Goal: Task Accomplishment & Management: Use online tool/utility

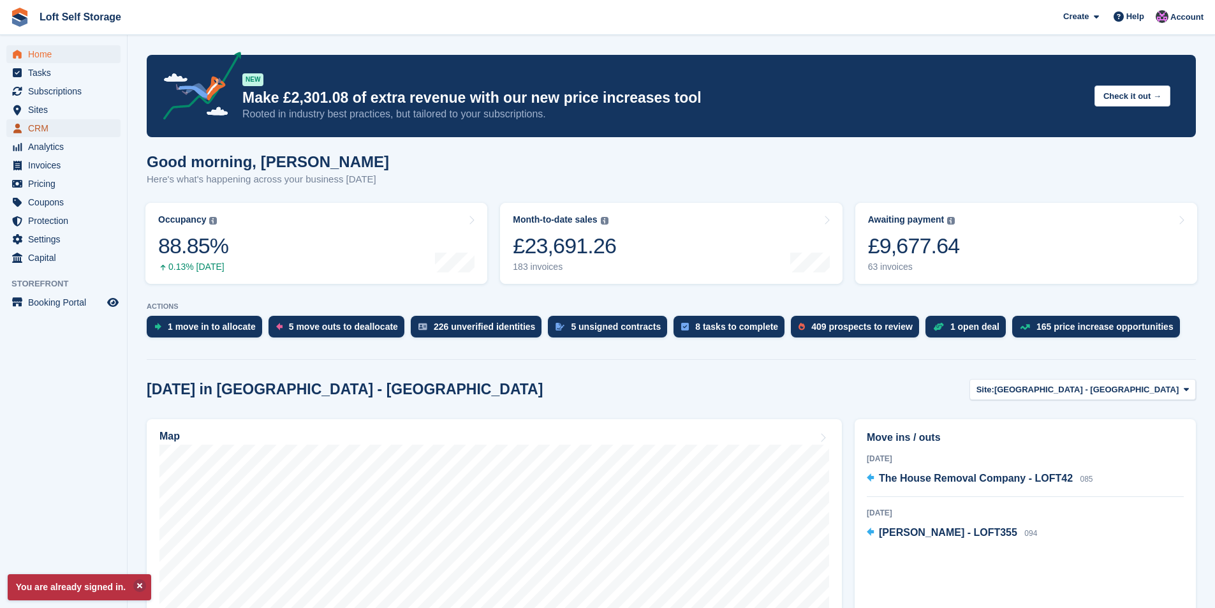
click at [41, 131] on span "CRM" at bounding box center [66, 128] width 77 height 18
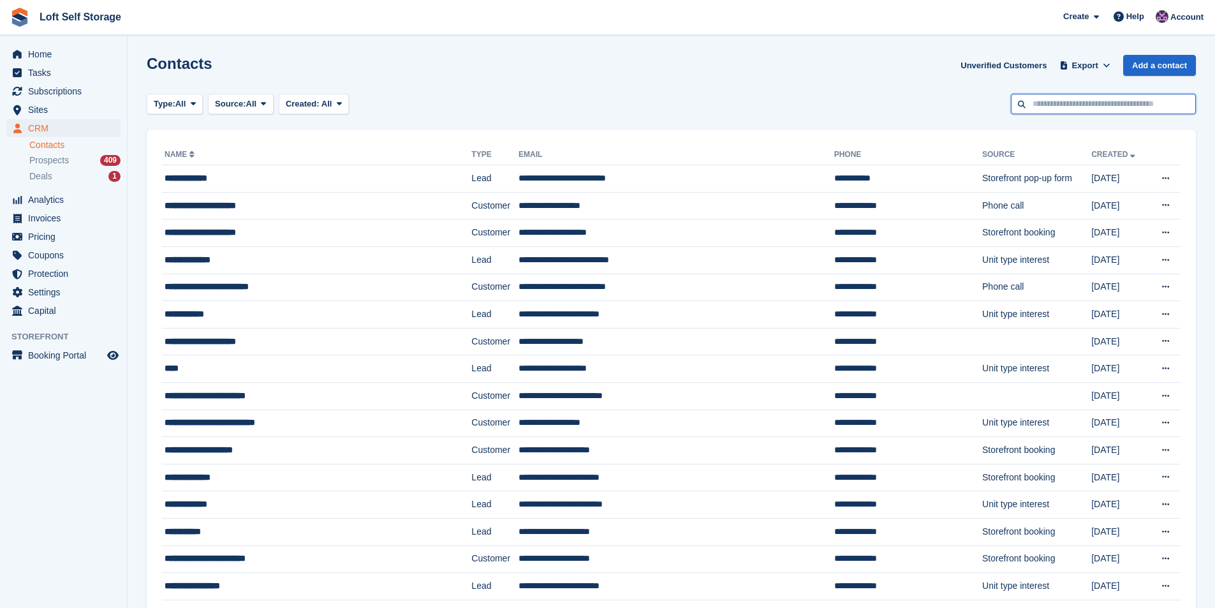
click at [1080, 96] on input "text" at bounding box center [1103, 104] width 185 height 21
type input "*******"
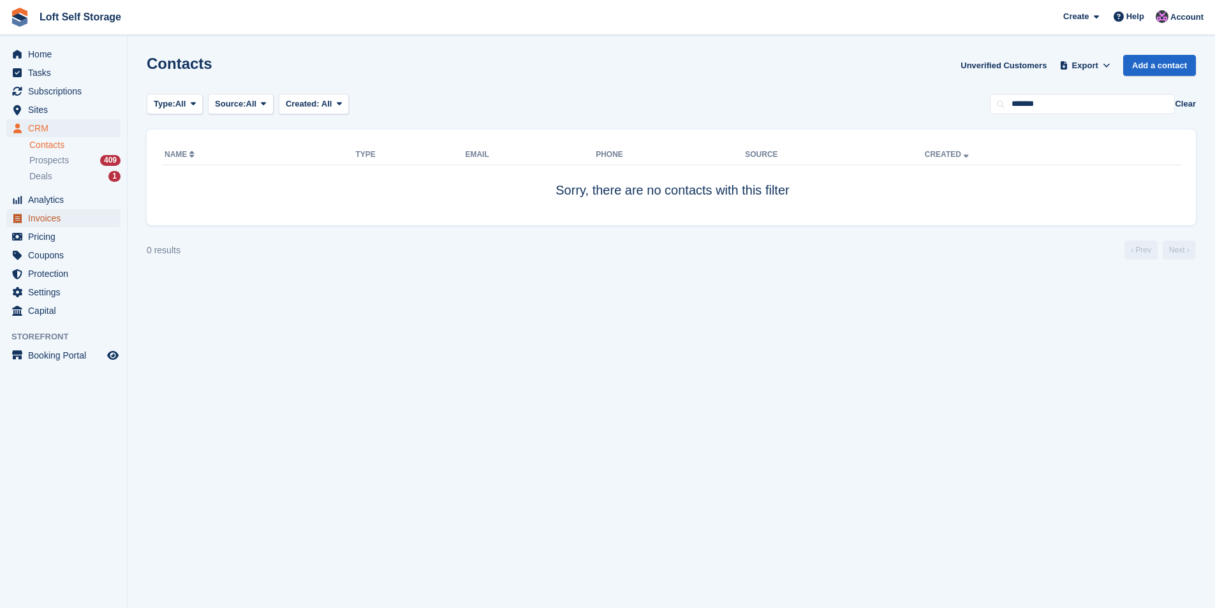
click at [66, 221] on span "Invoices" at bounding box center [66, 218] width 77 height 18
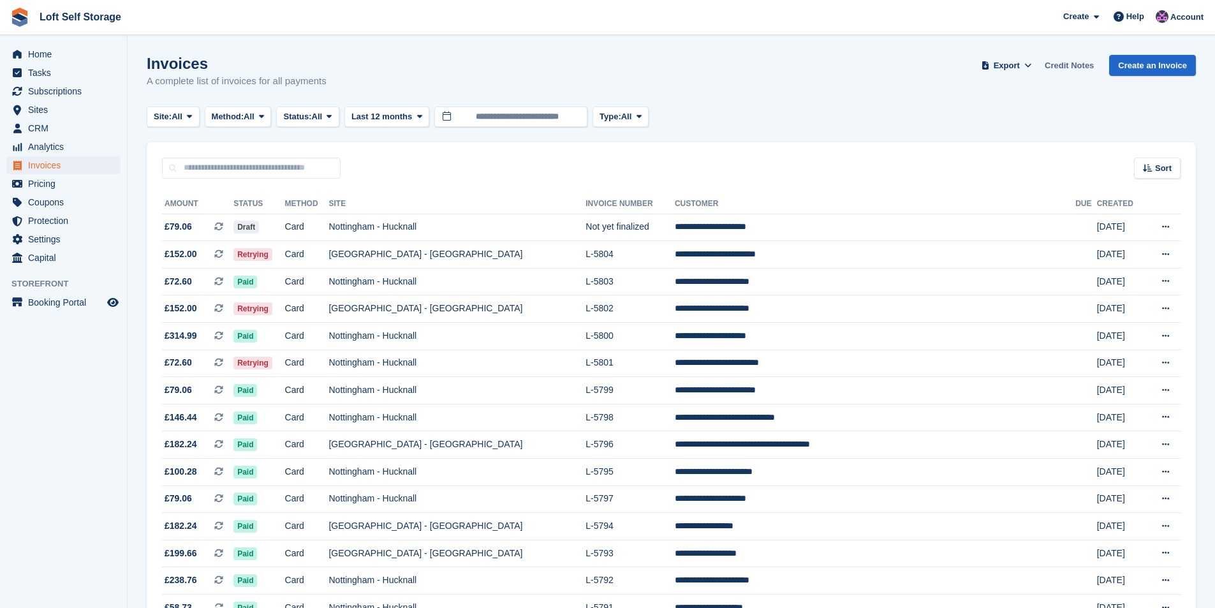
click at [1047, 61] on link "Credit Notes" at bounding box center [1068, 65] width 59 height 21
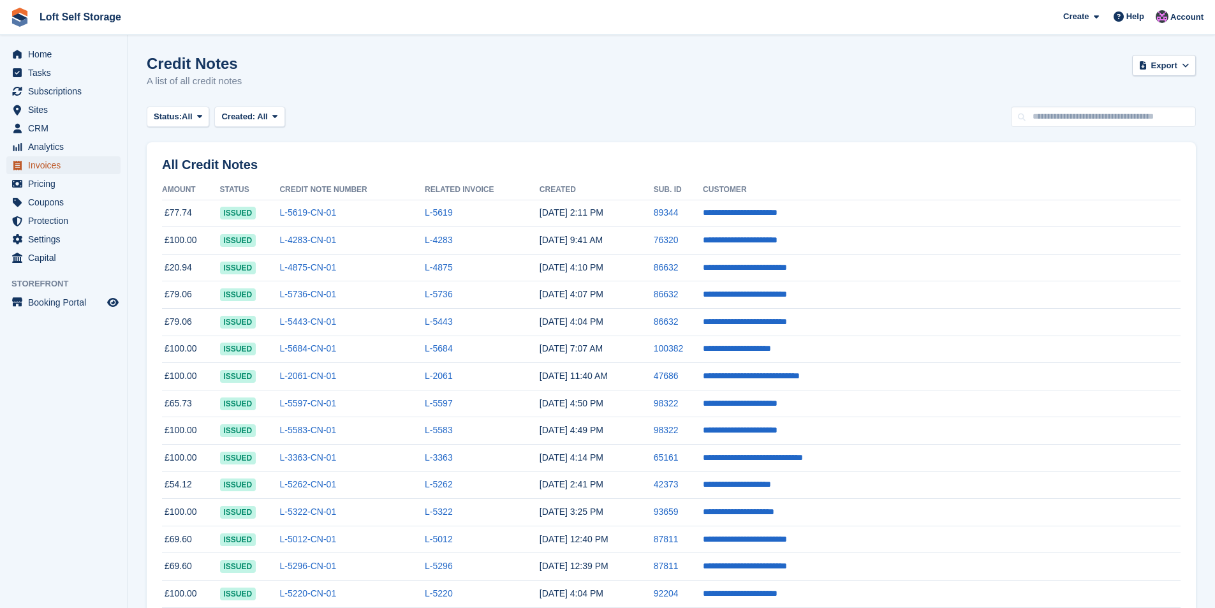
click at [34, 165] on span "Invoices" at bounding box center [66, 165] width 77 height 18
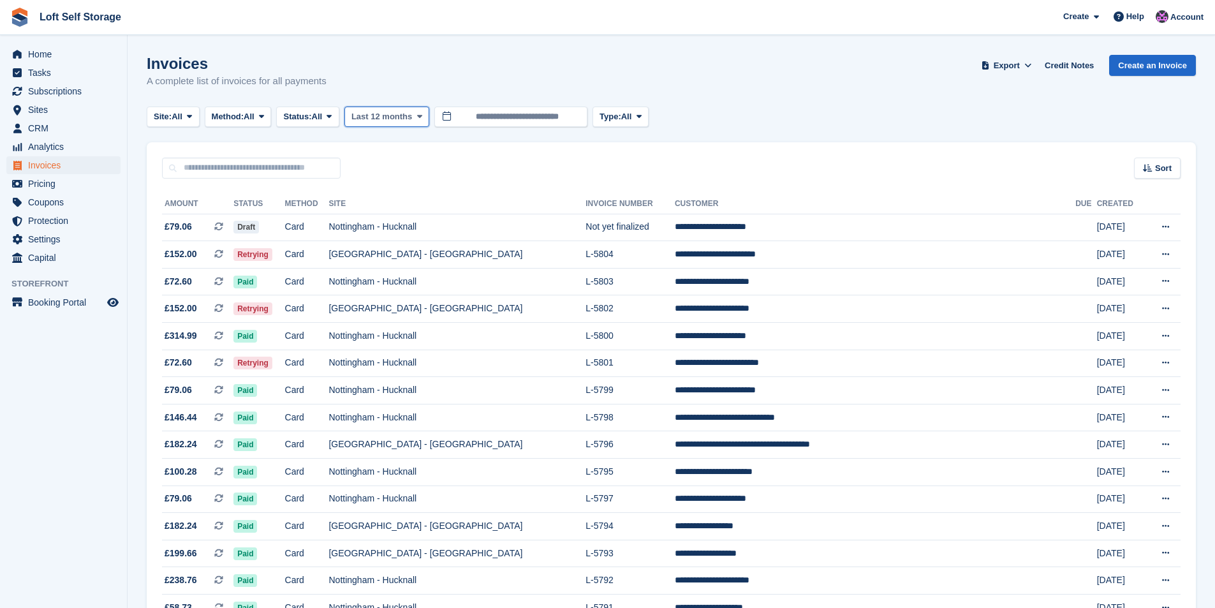
click at [414, 114] on button "Last 12 months" at bounding box center [386, 116] width 85 height 21
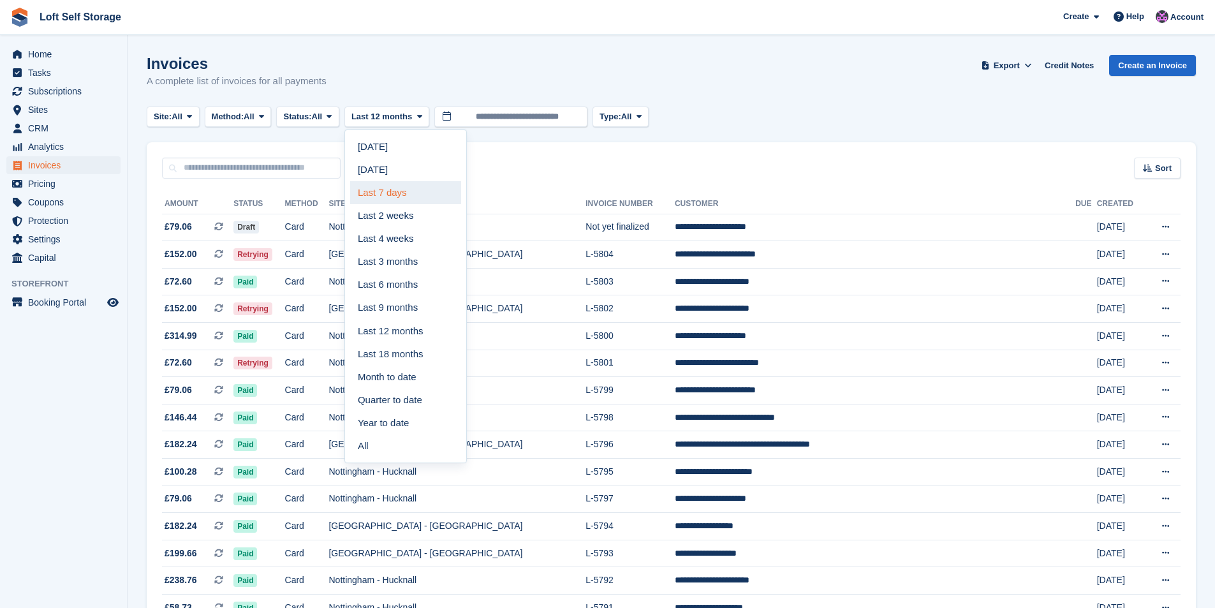
click at [406, 188] on link "Last 7 days" at bounding box center [405, 192] width 111 height 23
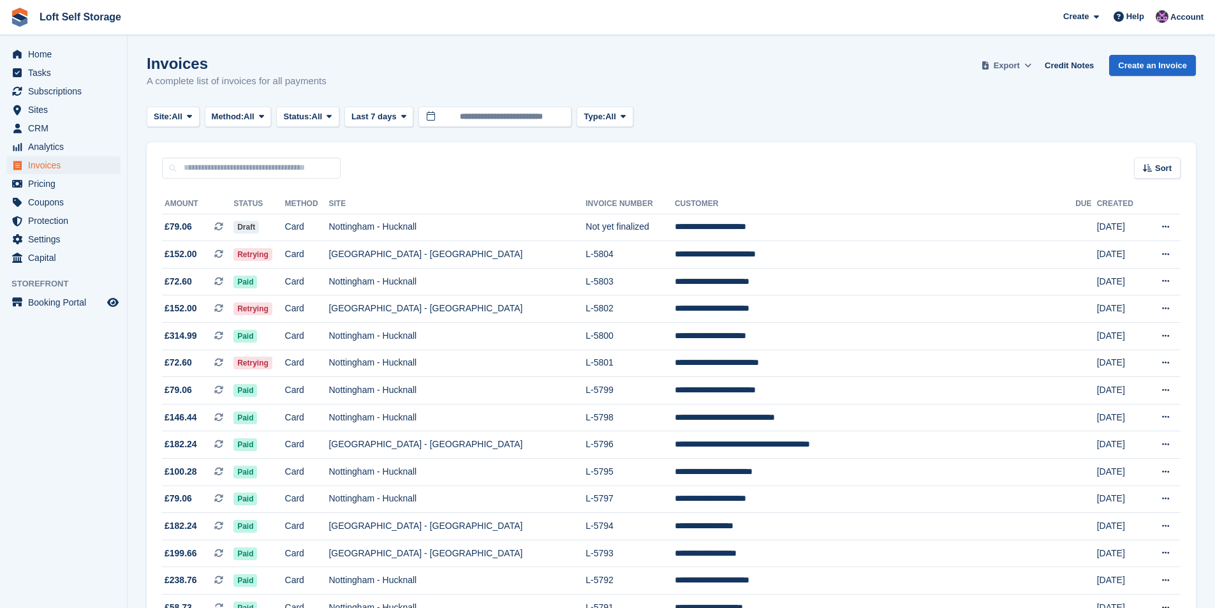
click at [1016, 65] on span "Export" at bounding box center [1007, 65] width 26 height 13
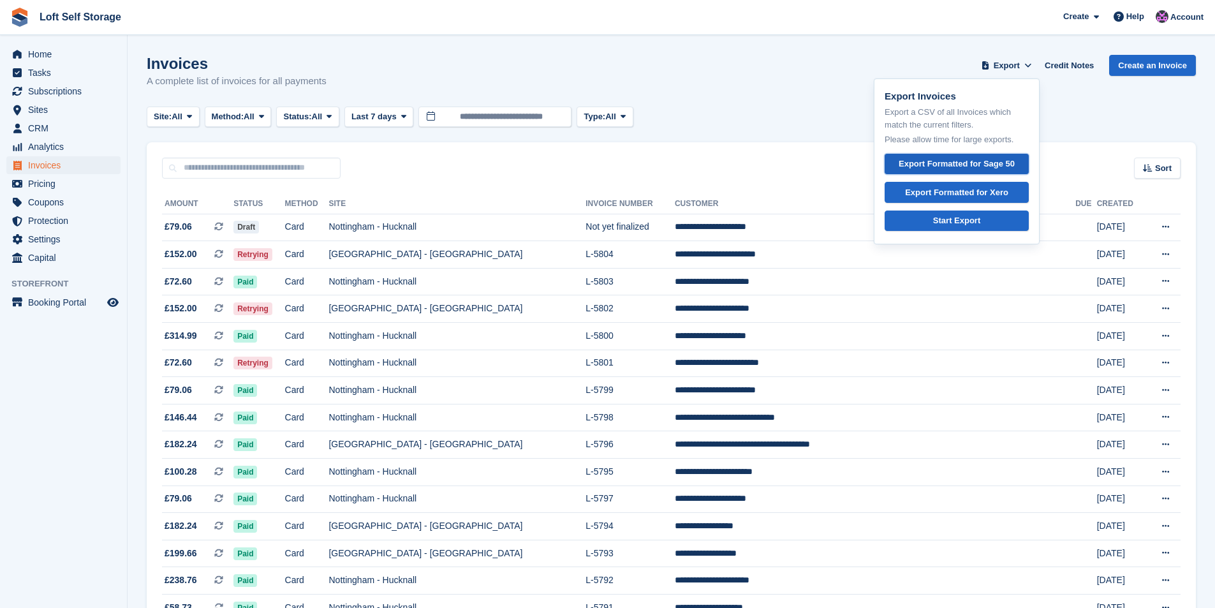
click at [990, 156] on link "Export Formatted for Sage 50" at bounding box center [956, 164] width 144 height 21
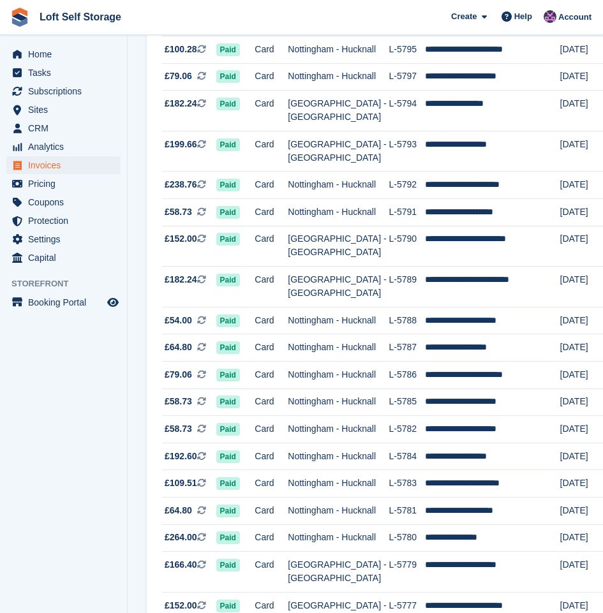
scroll to position [510, 0]
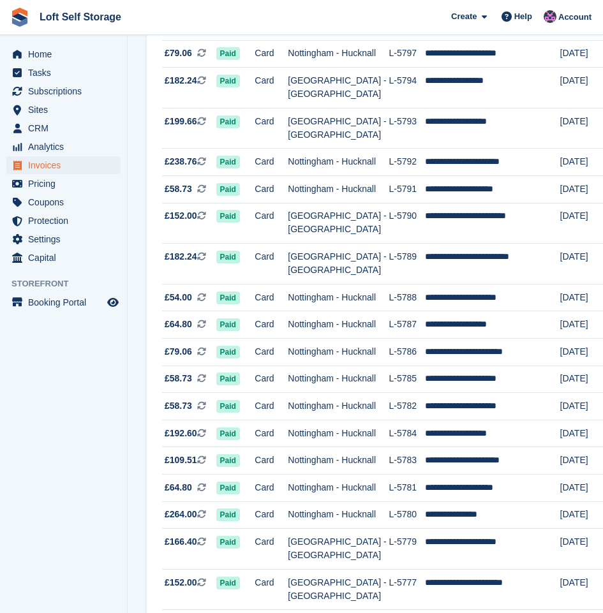
click at [103, 420] on aside "Home Tasks Subscriptions Subscriptions Subscriptions Contracts Price increases …" at bounding box center [63, 309] width 127 height 549
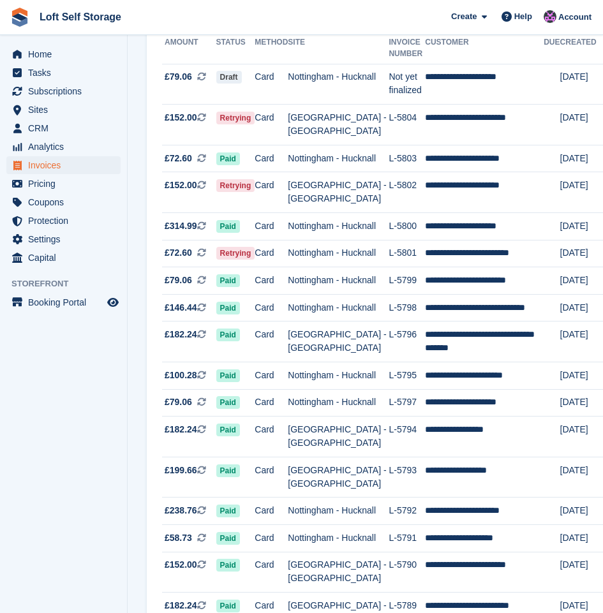
scroll to position [128, 0]
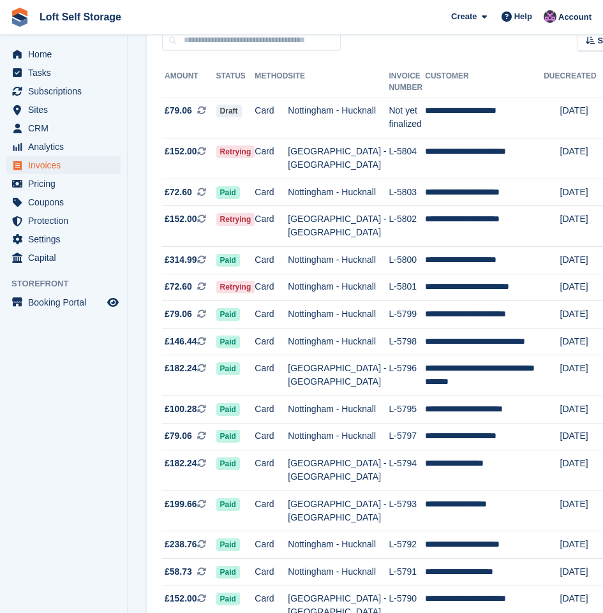
click at [114, 383] on aside "Home Tasks Subscriptions Subscriptions Subscriptions Contracts Price increases …" at bounding box center [63, 309] width 127 height 549
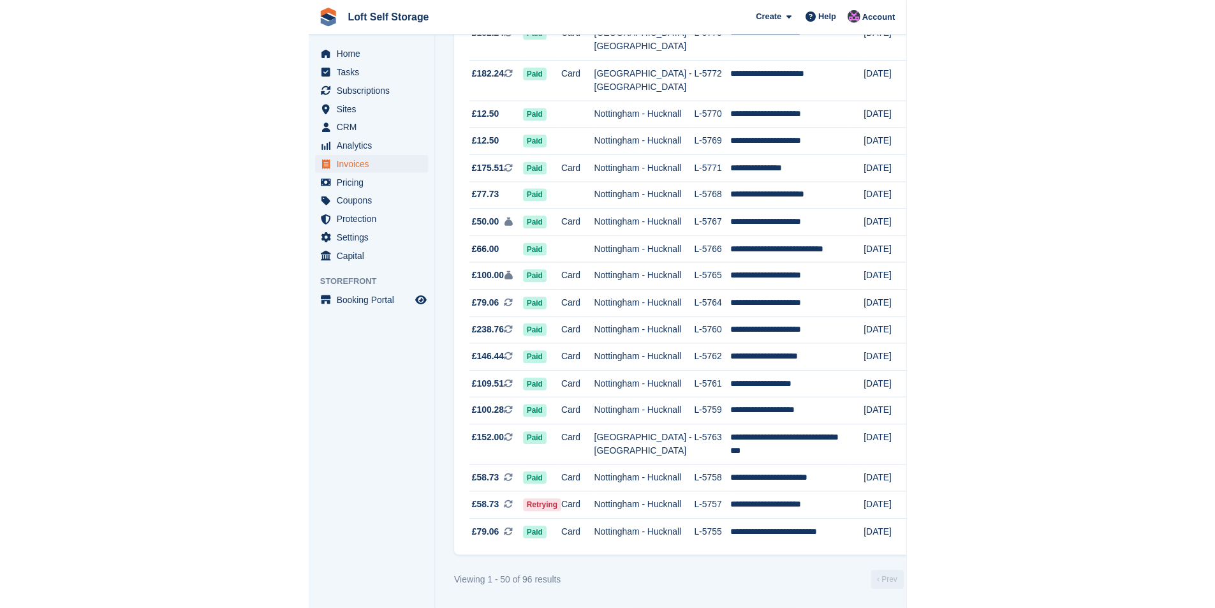
scroll to position [1006, 0]
